Goal: Information Seeking & Learning: Learn about a topic

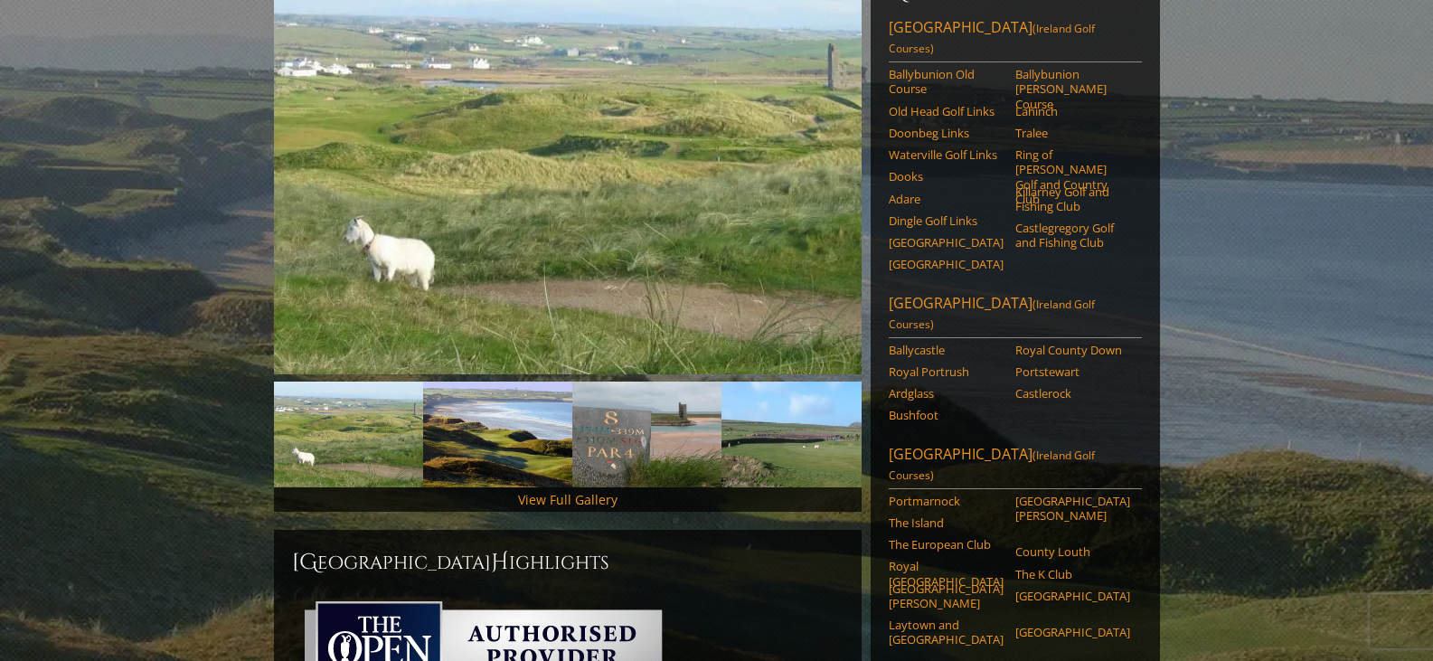
scroll to position [271, 0]
click at [923, 342] on link "Ballycastle" at bounding box center [945, 349] width 115 height 14
click at [954, 363] on link "Royal Portrush" at bounding box center [945, 370] width 115 height 14
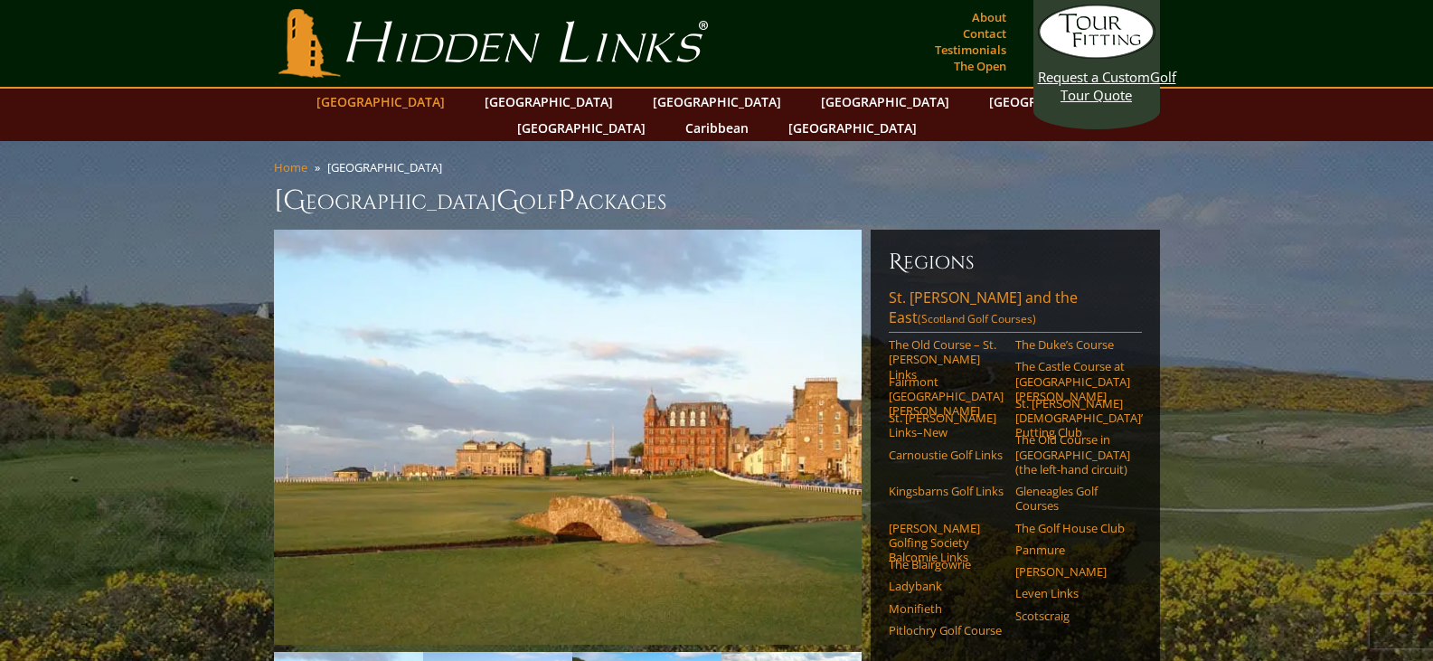
click at [428, 103] on link "[GEOGRAPHIC_DATA]" at bounding box center [380, 102] width 146 height 26
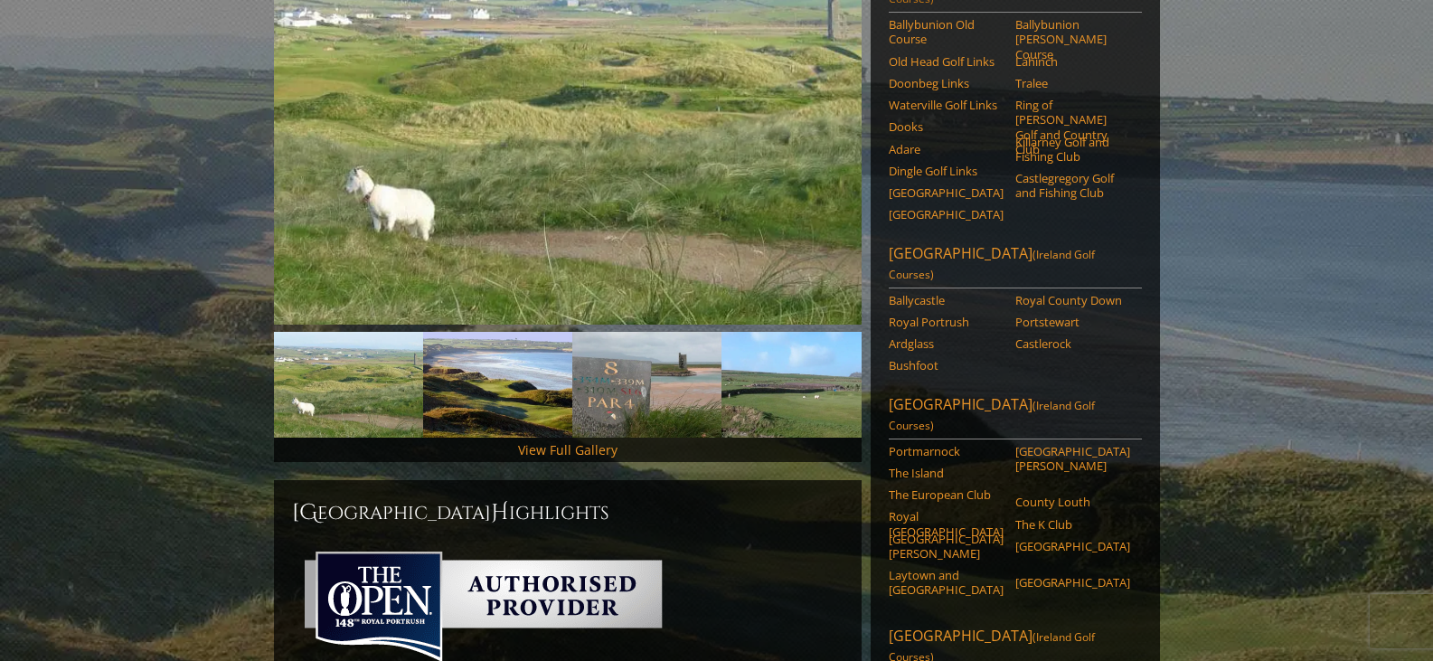
scroll to position [362, 0]
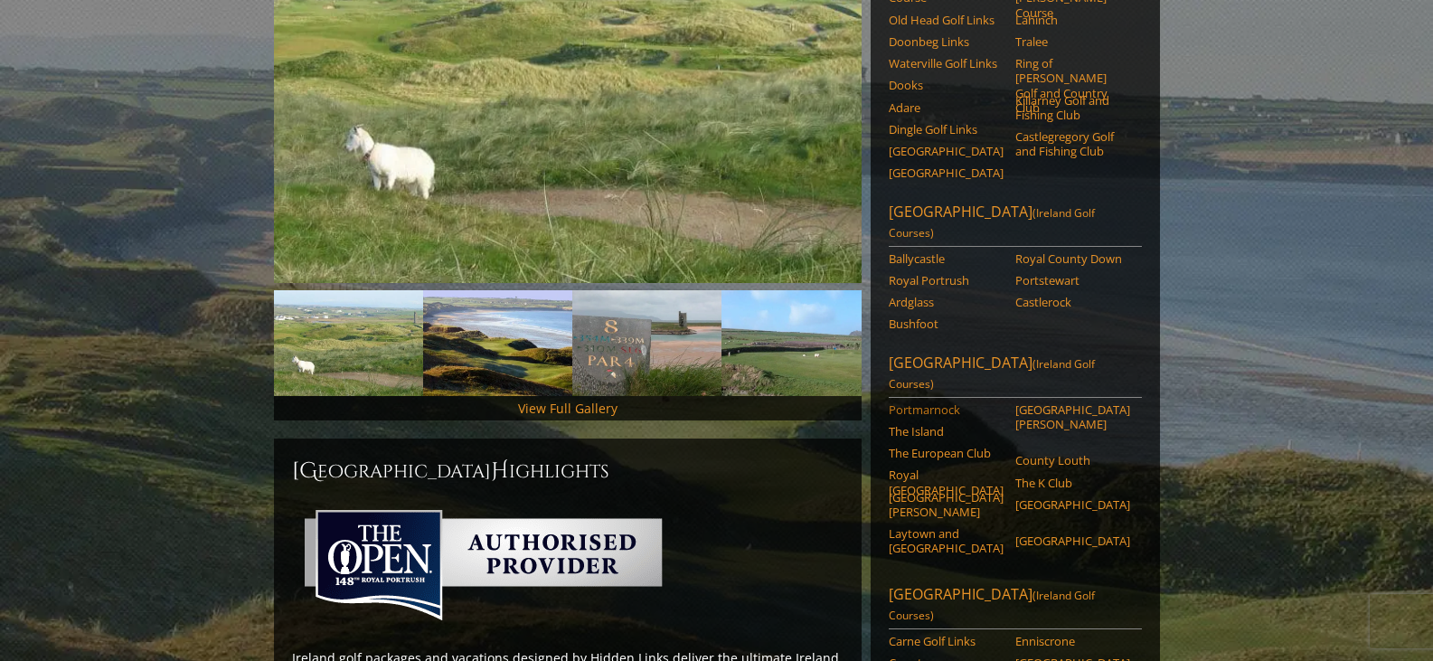
click at [930, 402] on link "Portmarnock" at bounding box center [945, 409] width 115 height 14
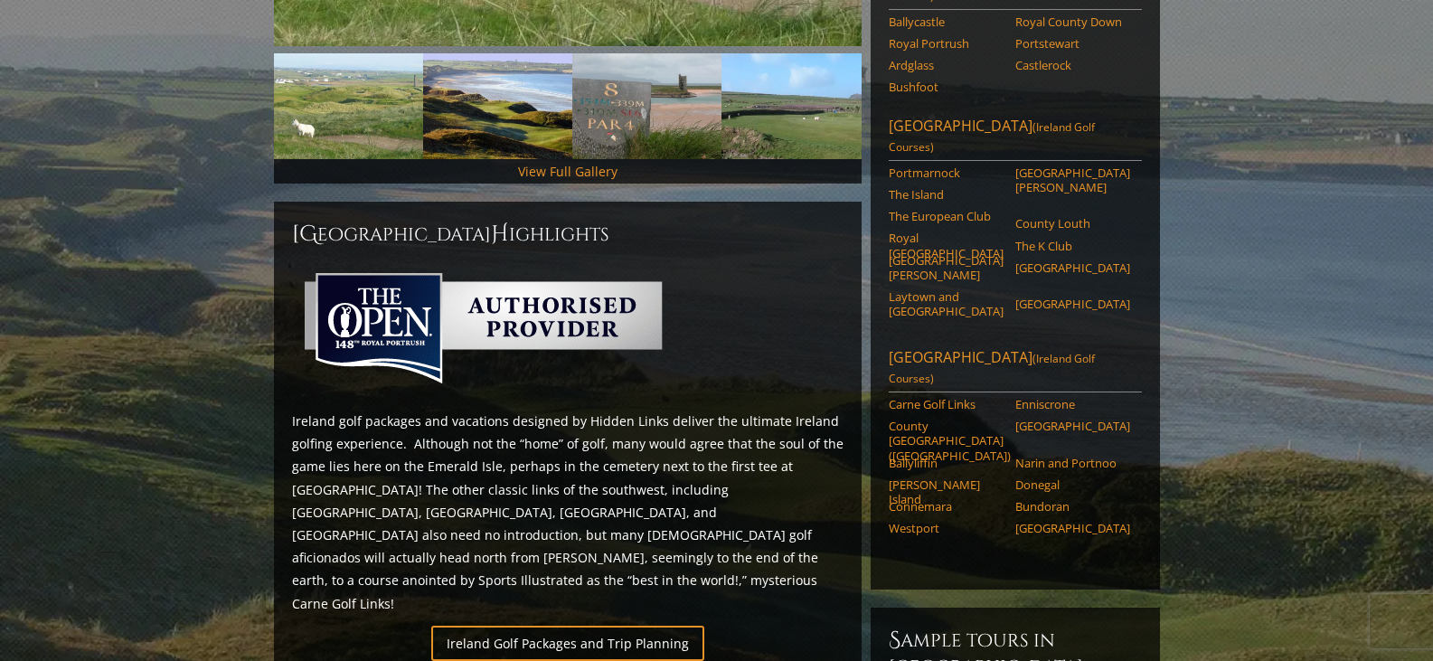
scroll to position [640, 0]
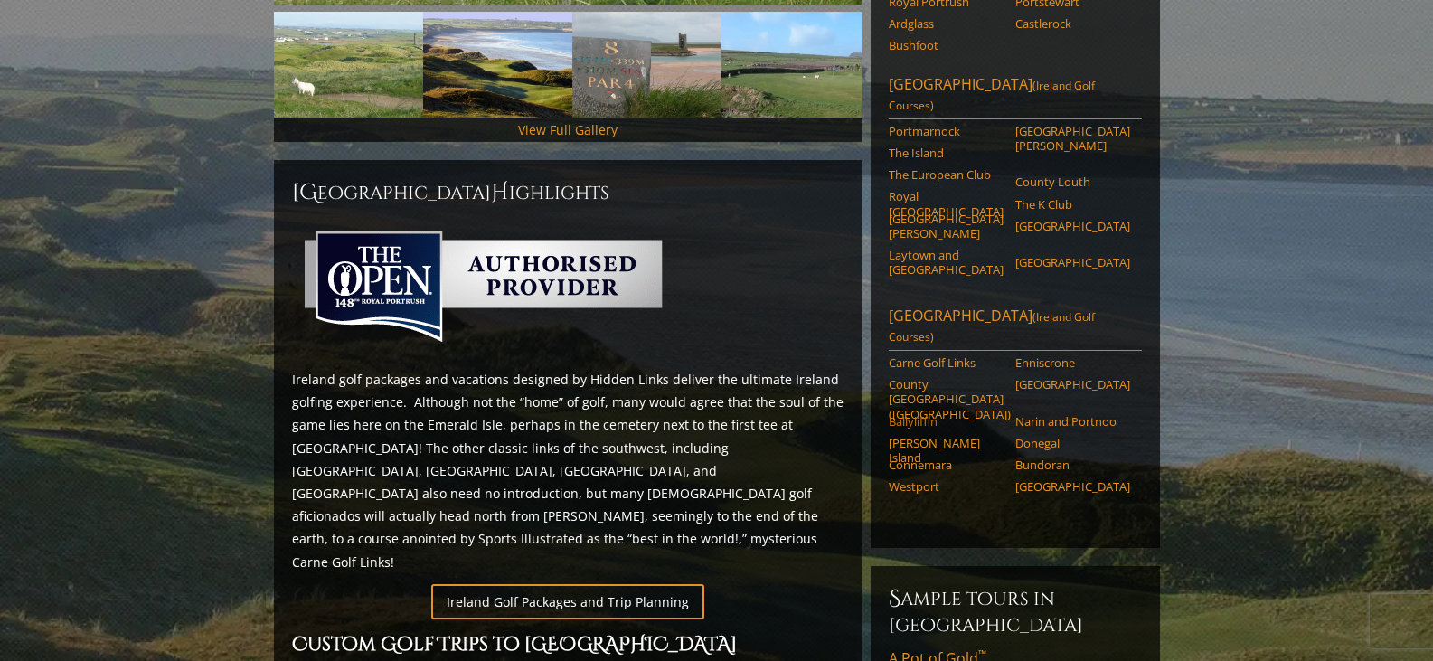
click at [930, 414] on link "Ballyliffin" at bounding box center [945, 421] width 115 height 14
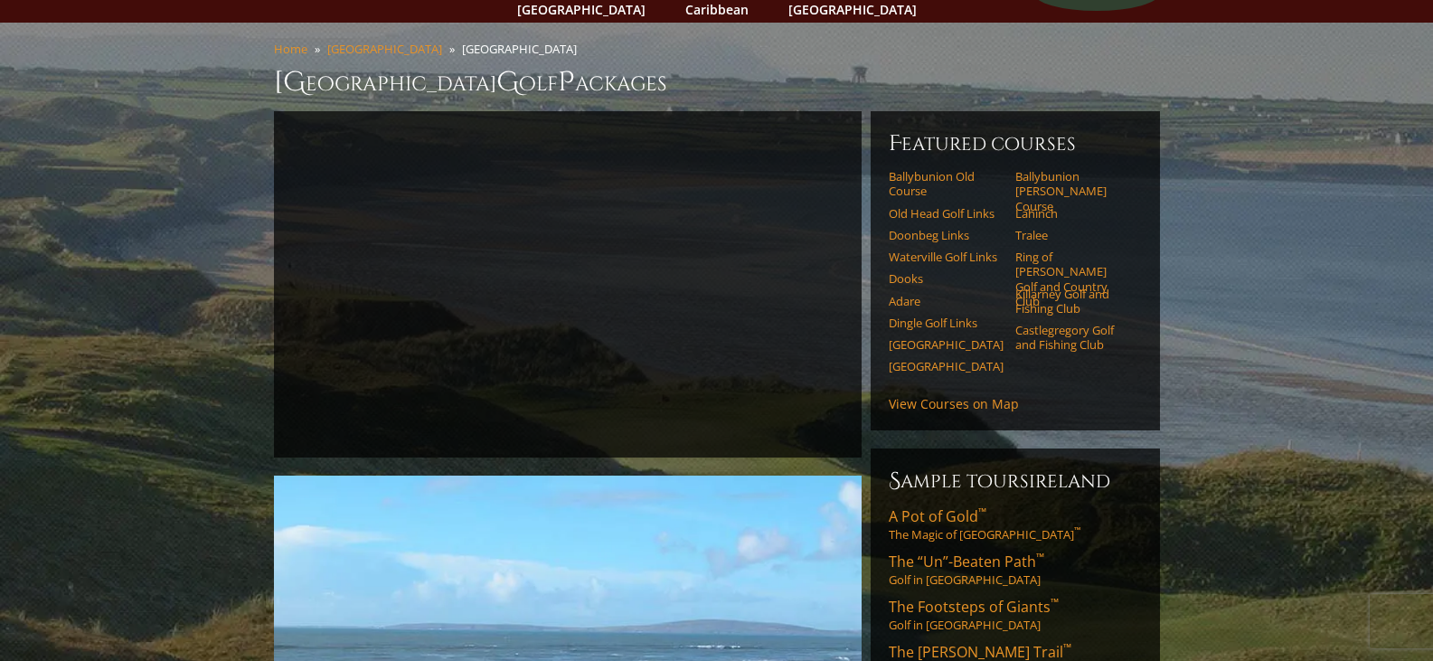
scroll to position [90, 0]
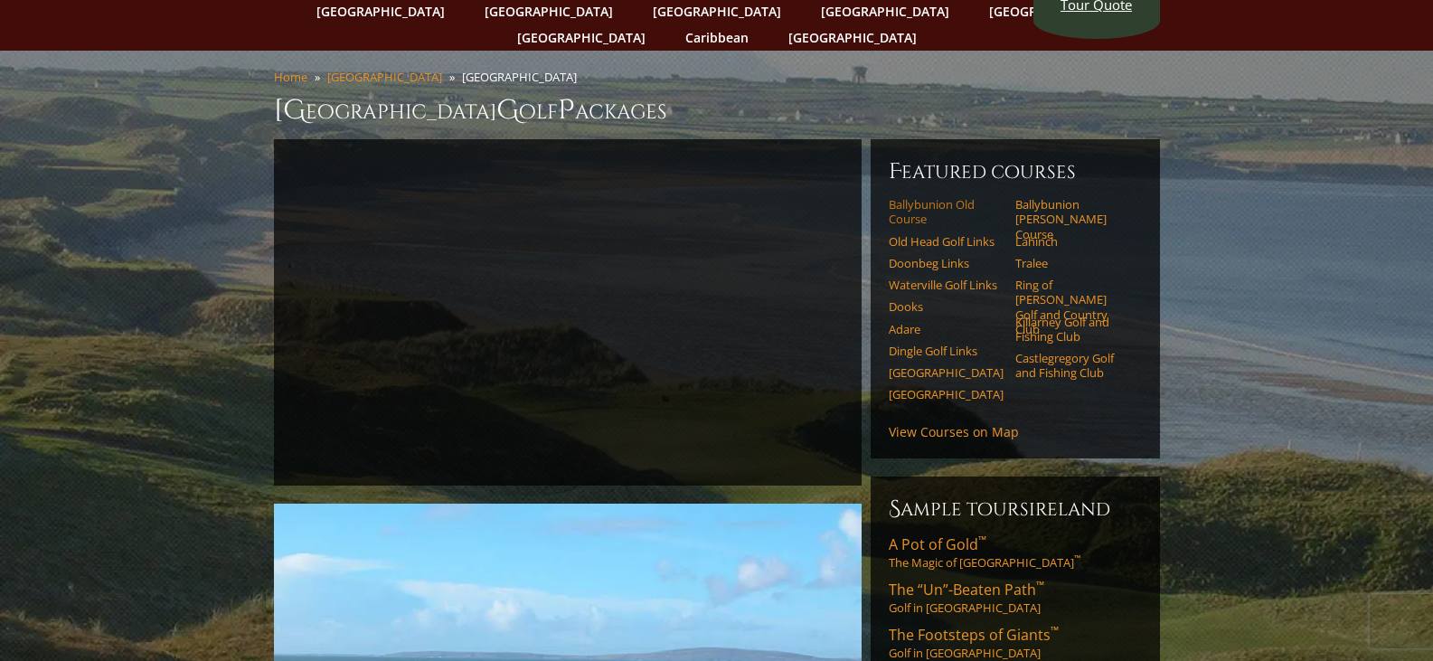
click at [944, 197] on link "Ballybunion Old Course" at bounding box center [945, 212] width 115 height 30
